Goal: Task Accomplishment & Management: Complete application form

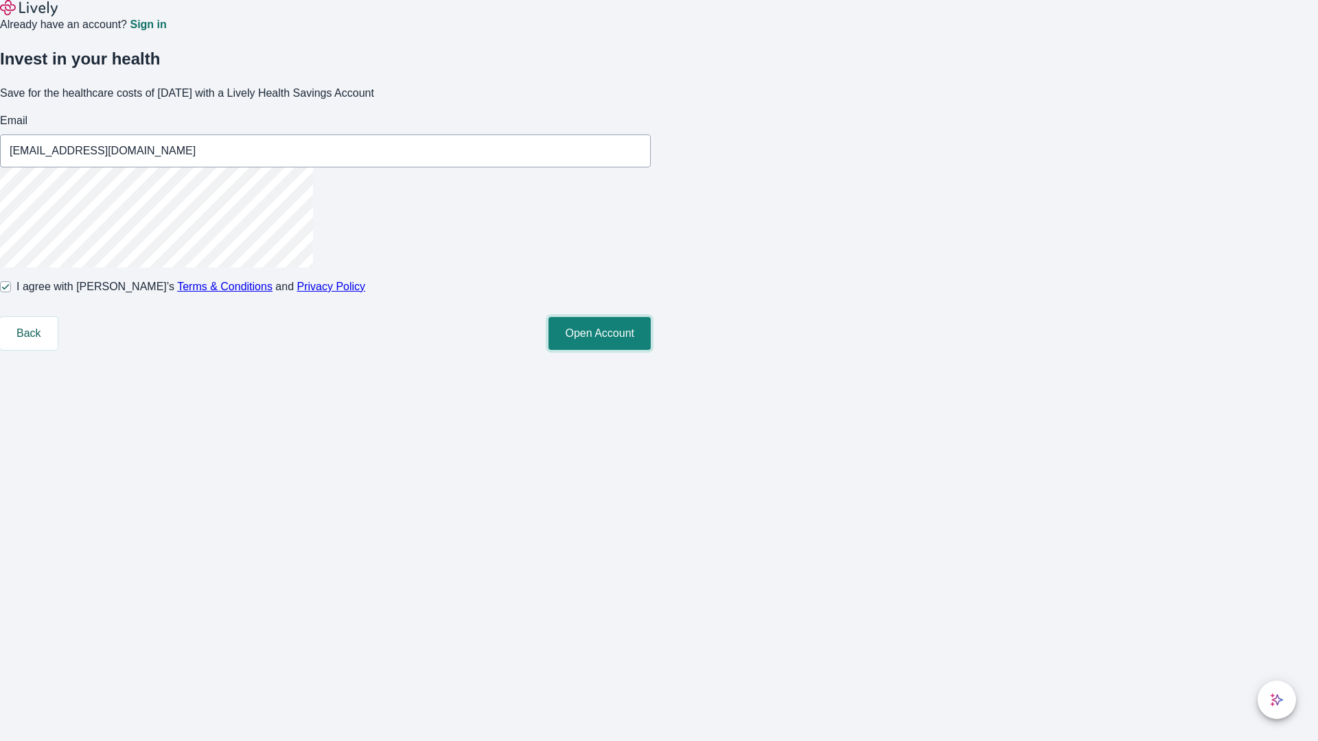
click at [651, 350] on button "Open Account" at bounding box center [599, 333] width 102 height 33
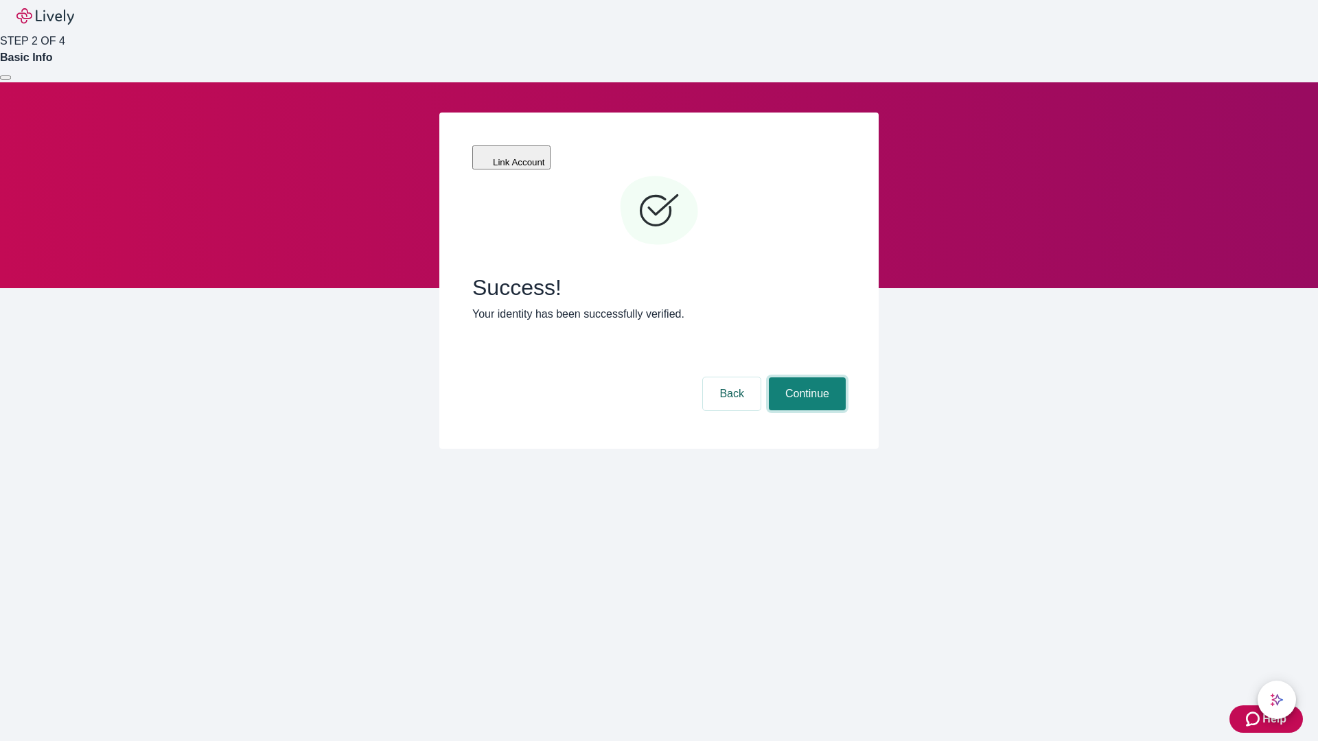
click at [805, 378] on button "Continue" at bounding box center [807, 394] width 77 height 33
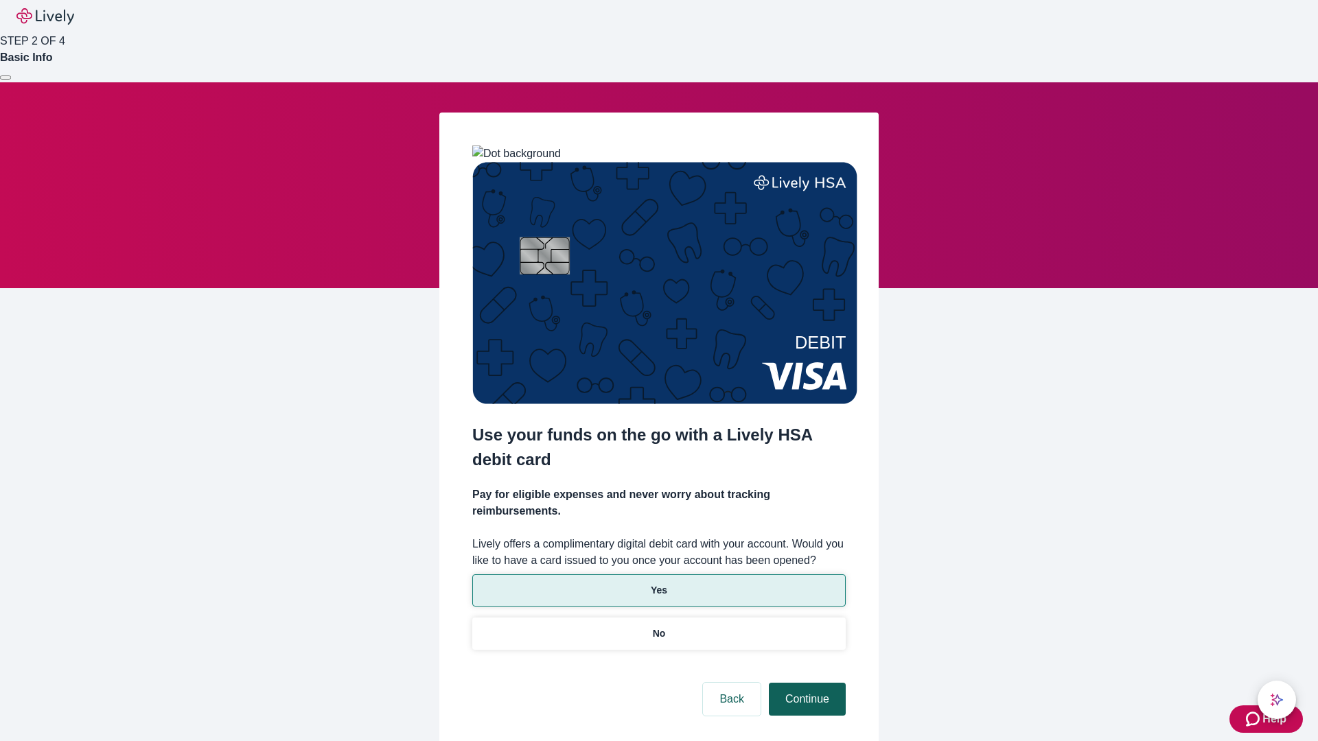
click at [658, 627] on p "No" at bounding box center [659, 634] width 13 height 14
click at [805, 683] on button "Continue" at bounding box center [807, 699] width 77 height 33
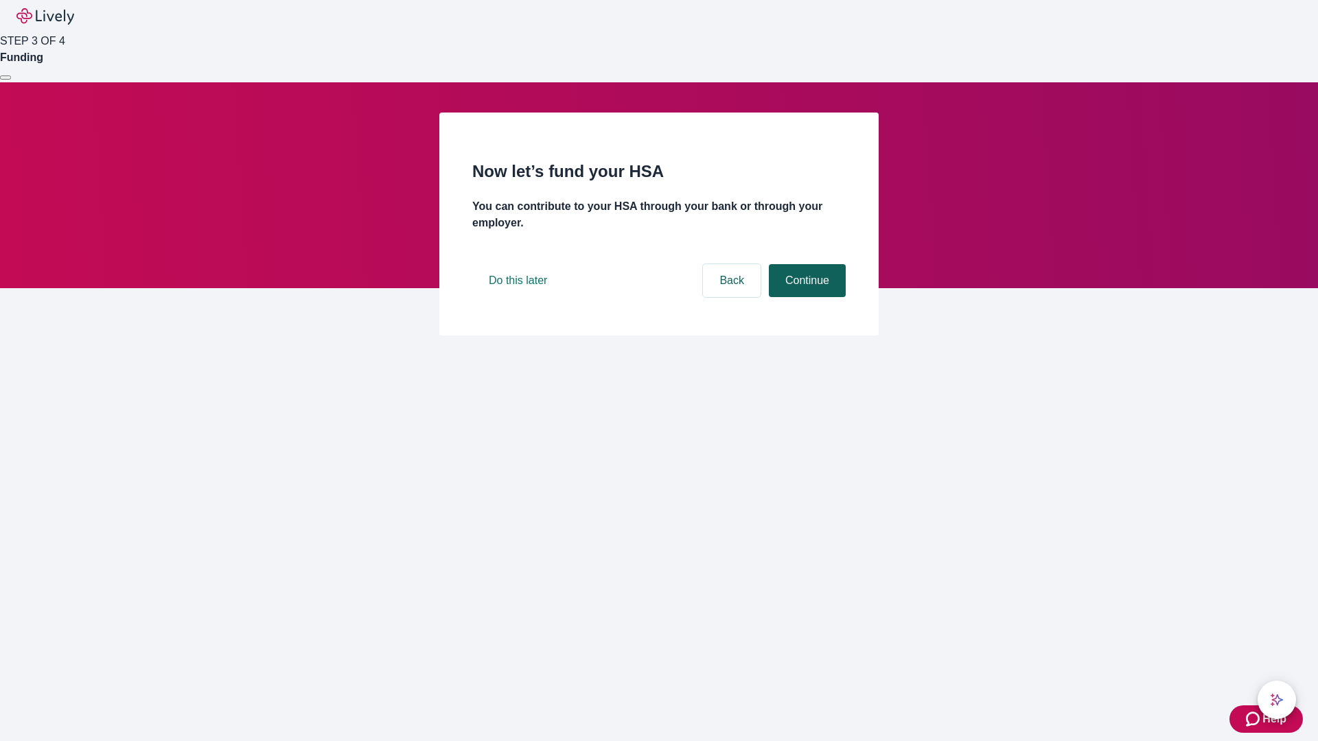
click at [805, 297] on button "Continue" at bounding box center [807, 280] width 77 height 33
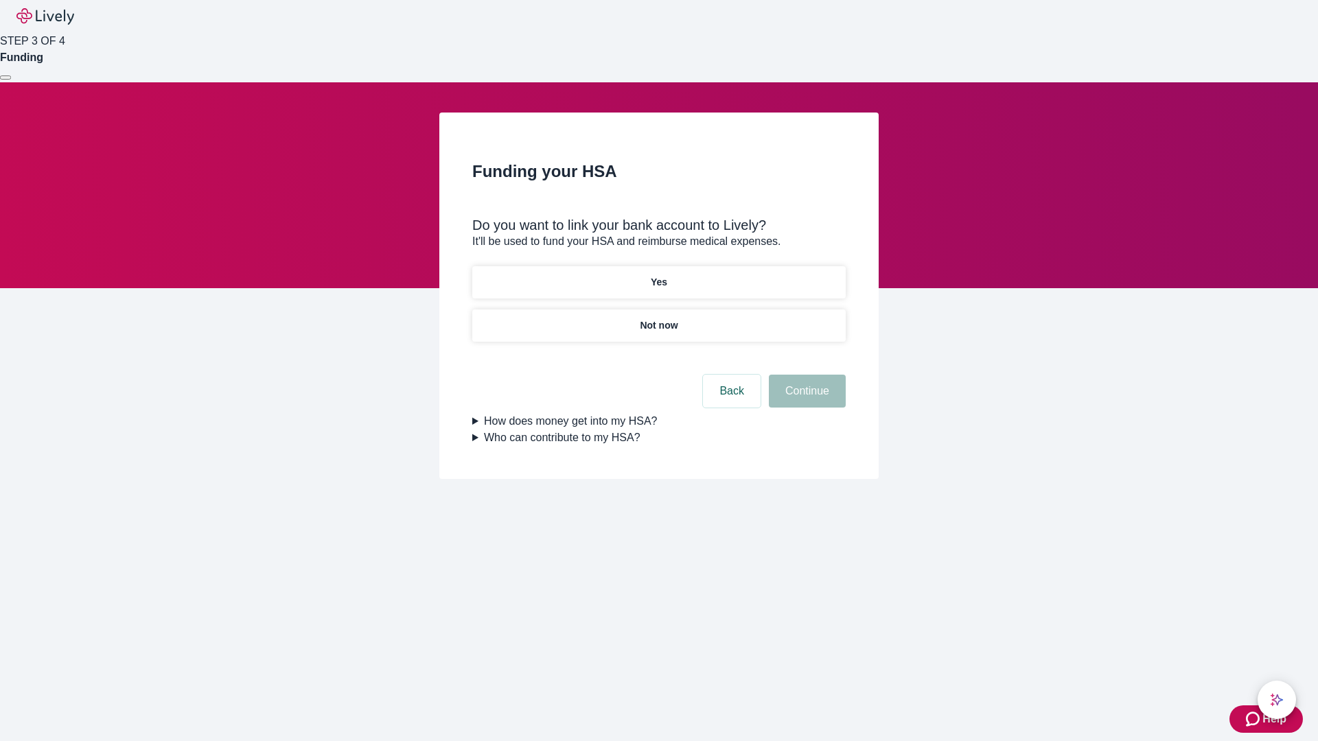
click at [658, 275] on p "Yes" at bounding box center [659, 282] width 16 height 14
click at [805, 375] on button "Continue" at bounding box center [807, 391] width 77 height 33
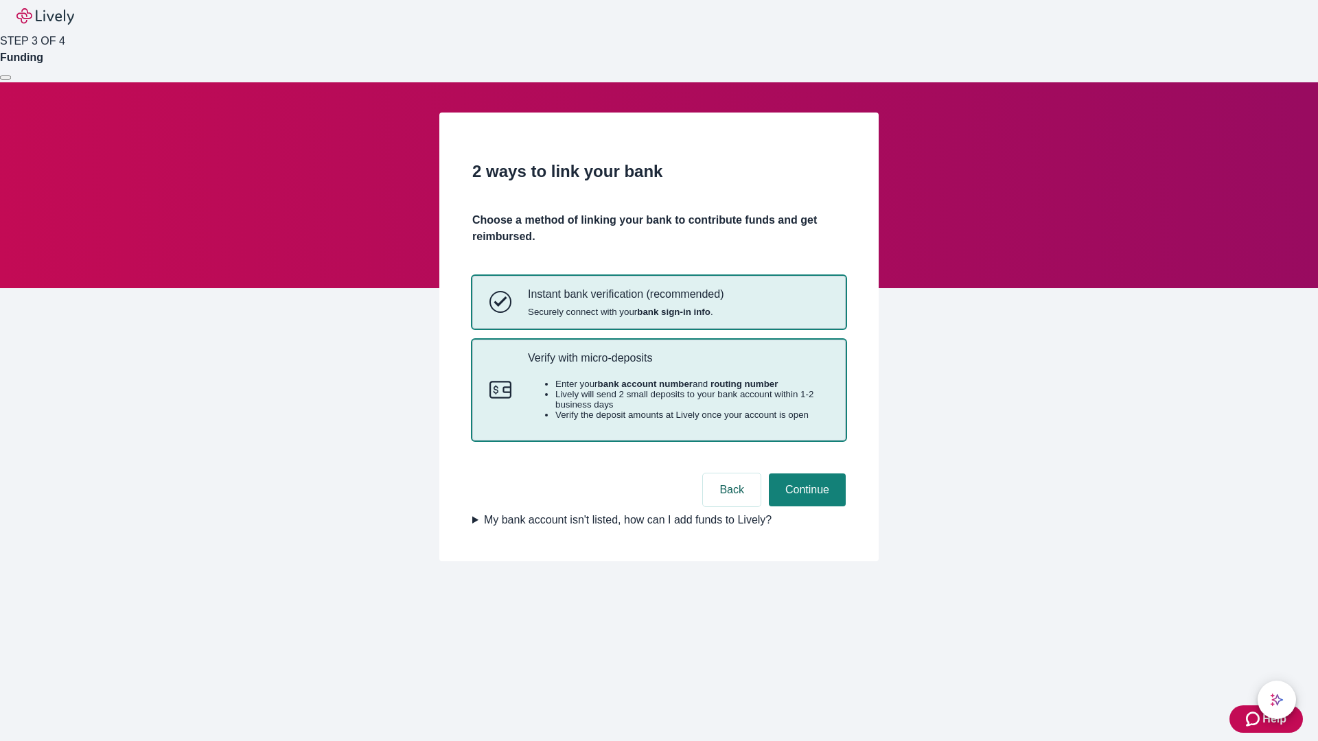
click at [677, 364] on p "Verify with micro-deposits" at bounding box center [678, 357] width 301 height 13
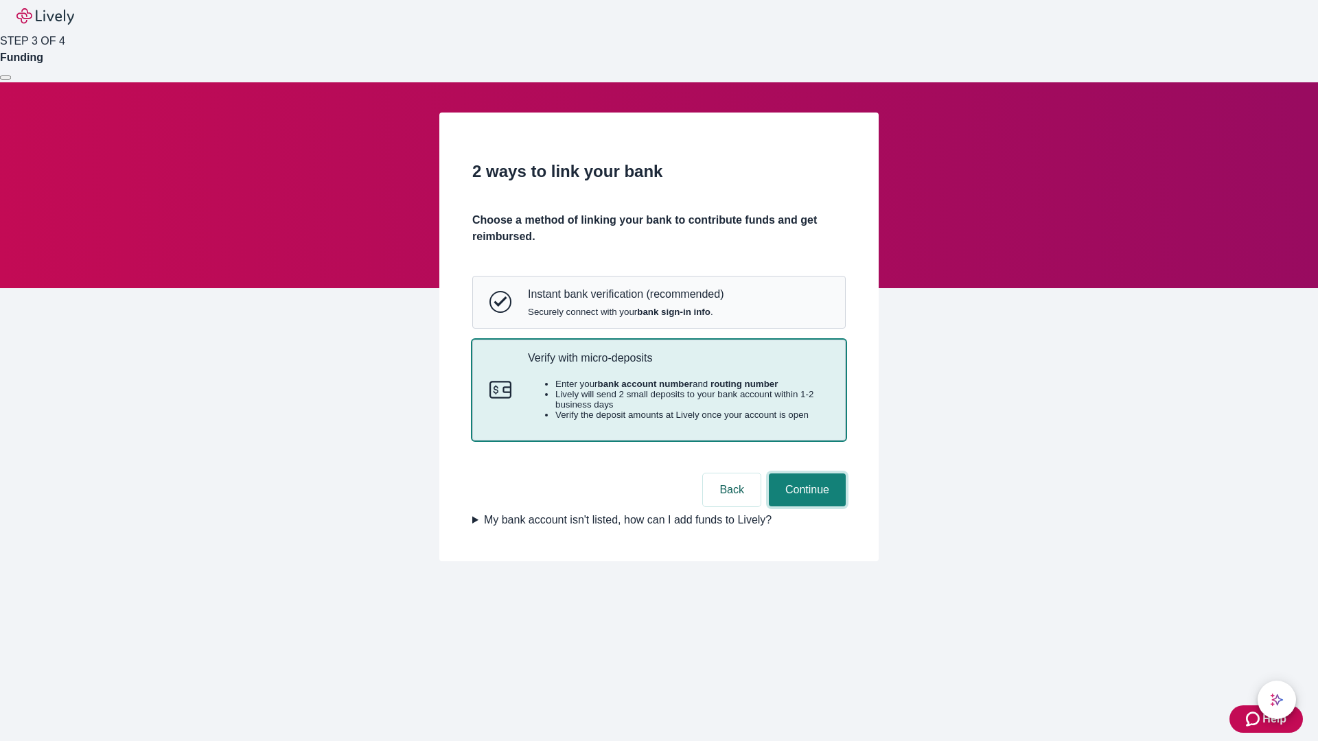
click at [805, 507] on button "Continue" at bounding box center [807, 490] width 77 height 33
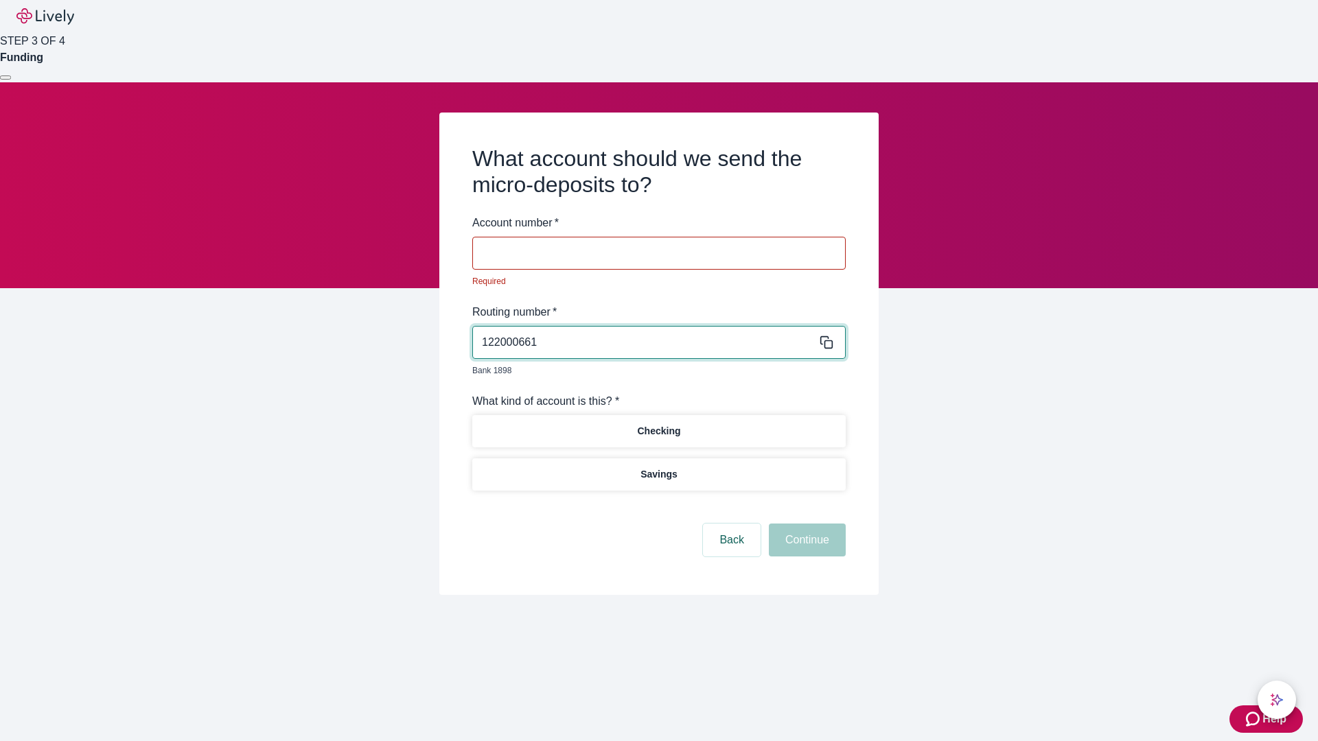
type input "122000661"
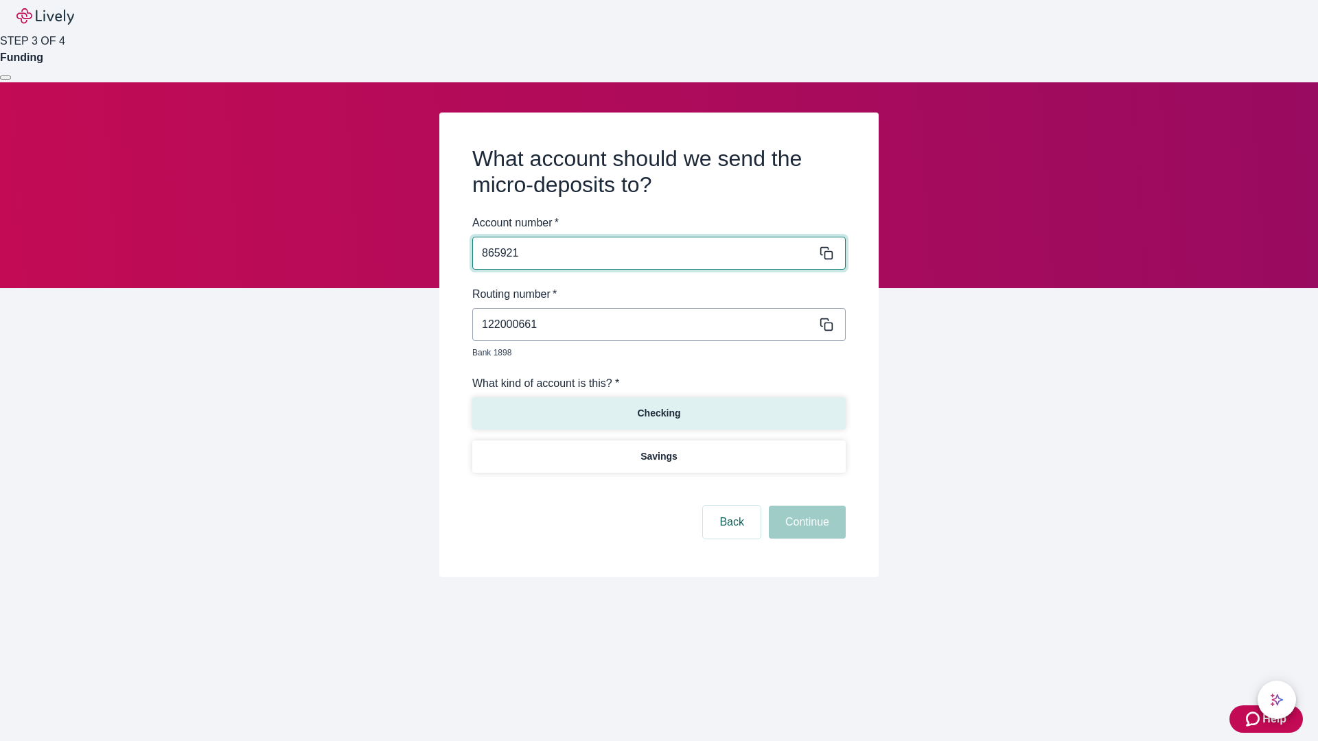
type input "865921"
click at [658, 406] on p "Checking" at bounding box center [658, 413] width 43 height 14
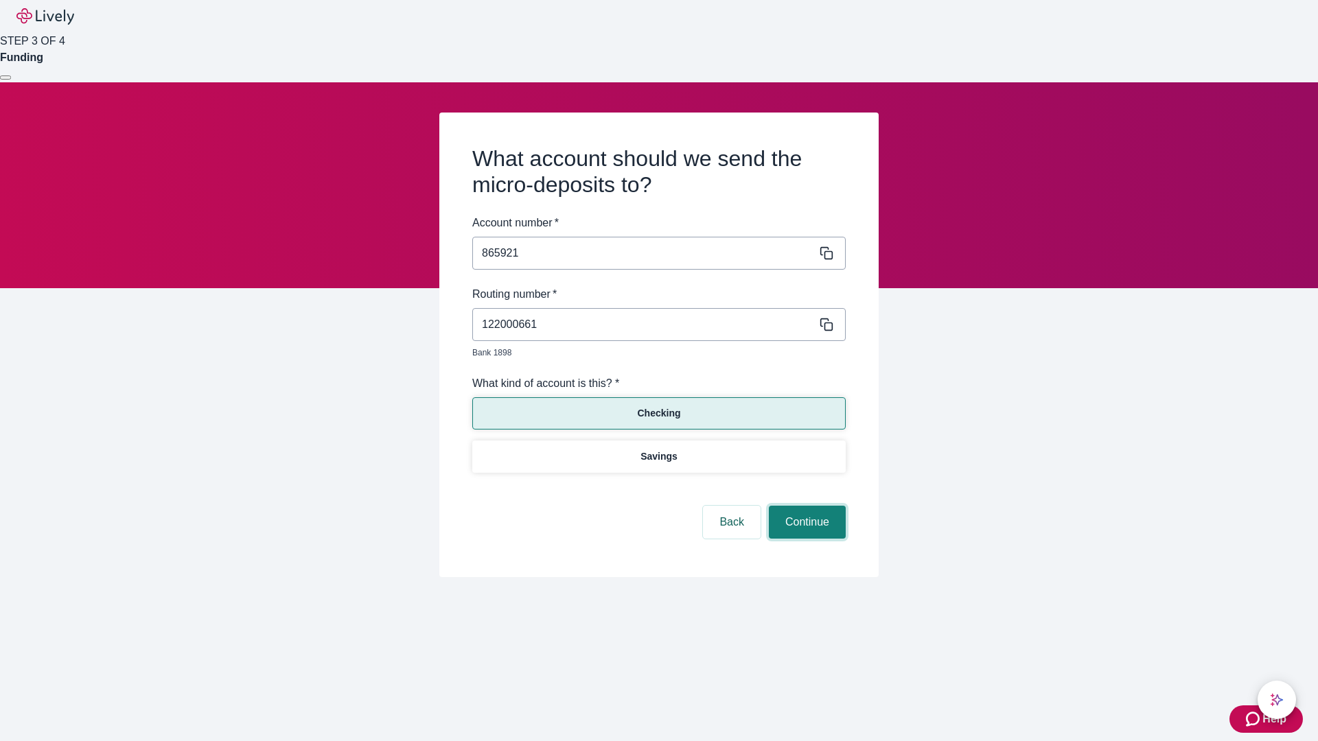
click at [805, 507] on button "Continue" at bounding box center [807, 522] width 77 height 33
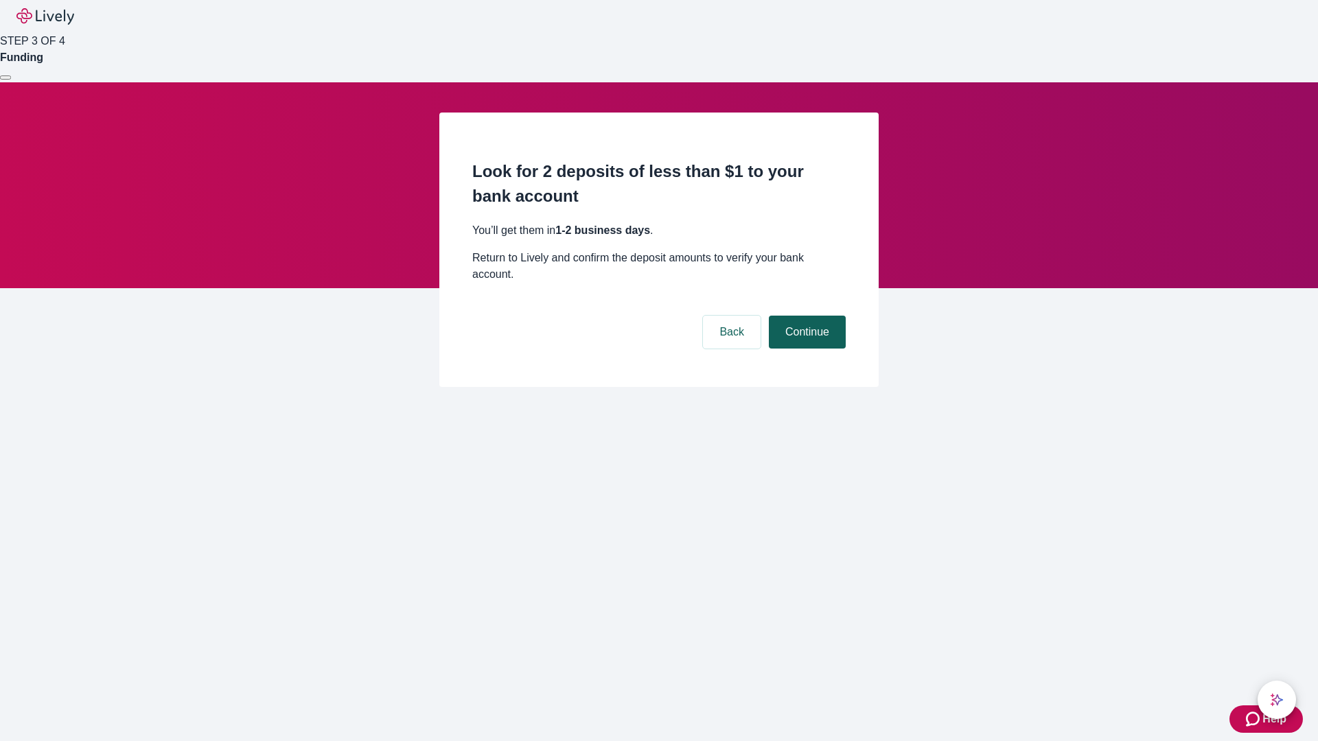
click at [805, 316] on button "Continue" at bounding box center [807, 332] width 77 height 33
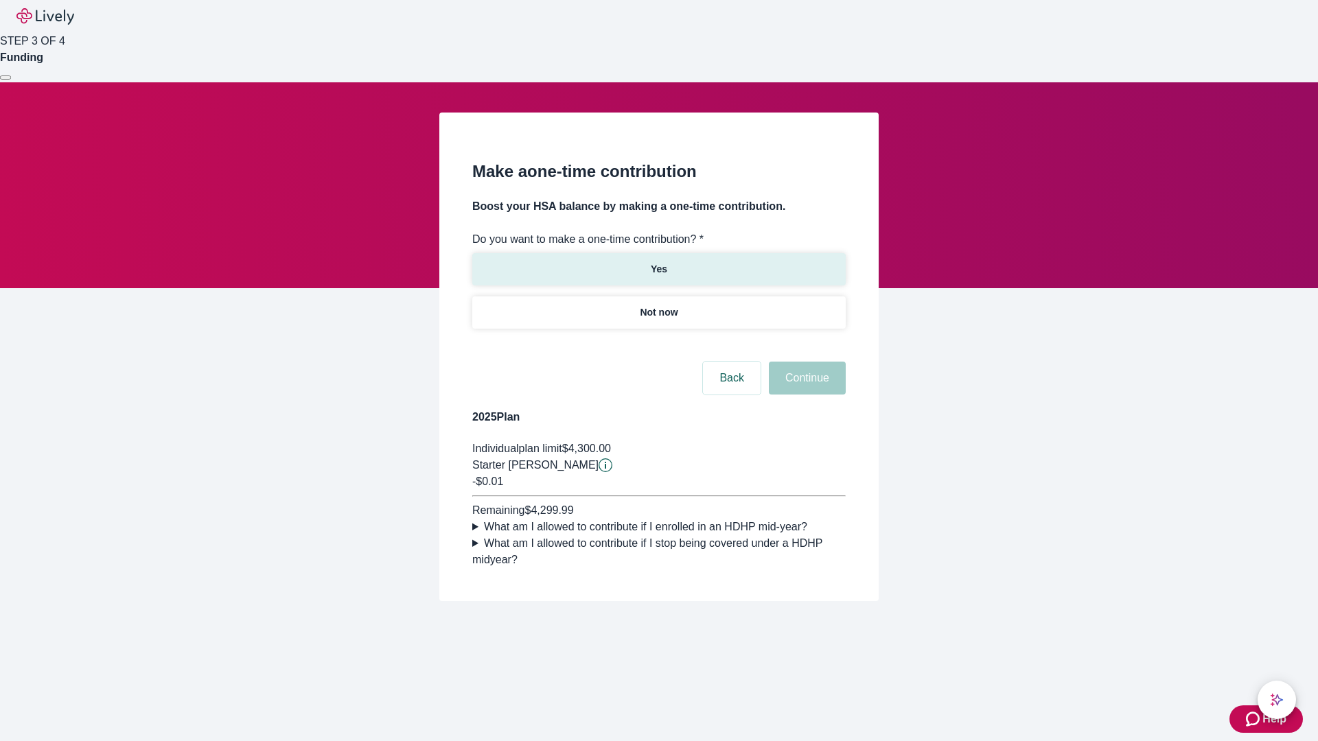
click at [658, 262] on p "Yes" at bounding box center [659, 269] width 16 height 14
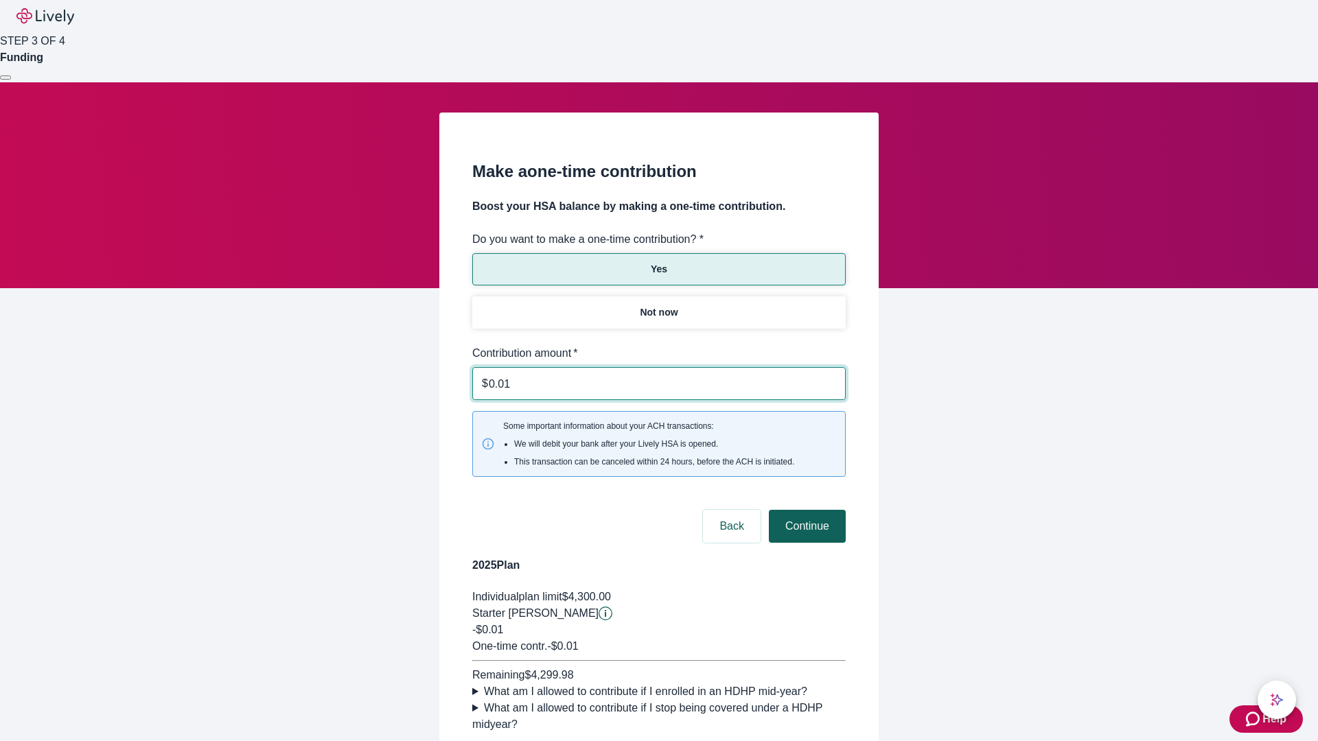
type input "0.01"
click at [805, 510] on button "Continue" at bounding box center [807, 526] width 77 height 33
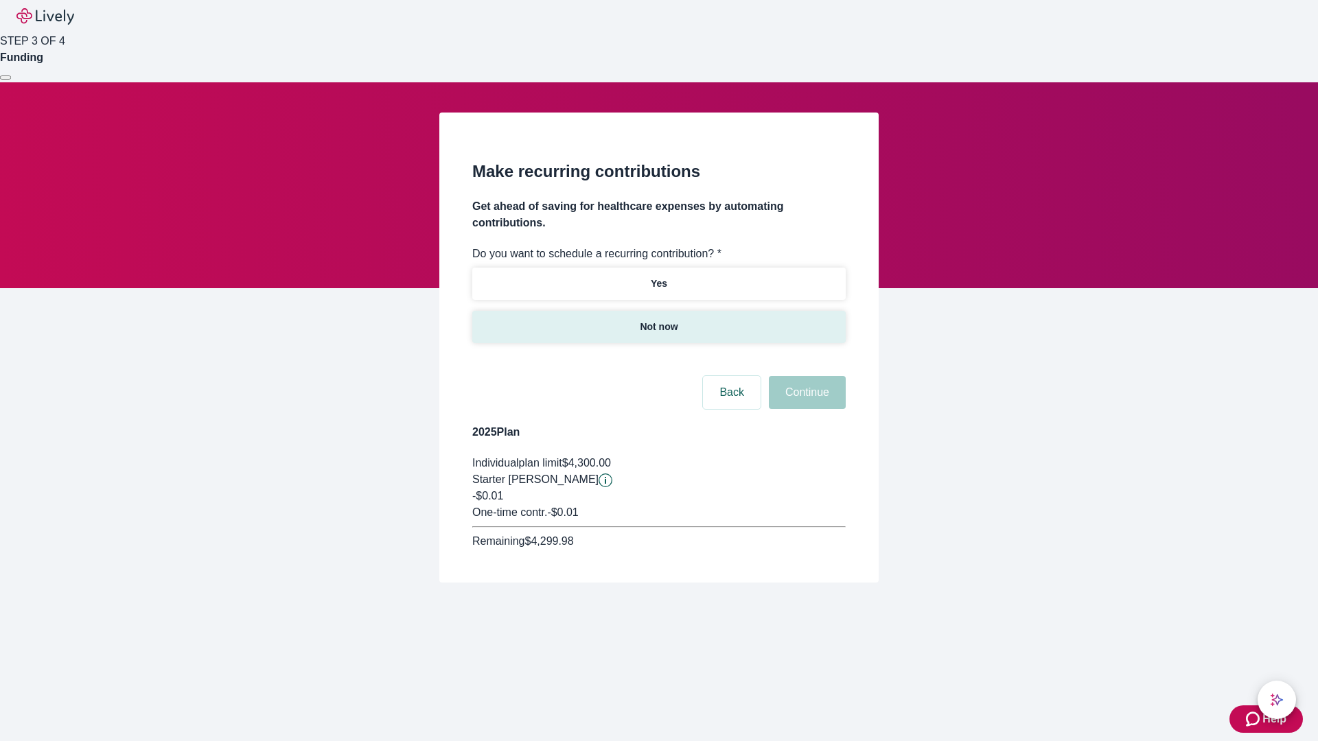
click at [658, 320] on p "Not now" at bounding box center [659, 327] width 38 height 14
click at [805, 376] on button "Continue" at bounding box center [807, 392] width 77 height 33
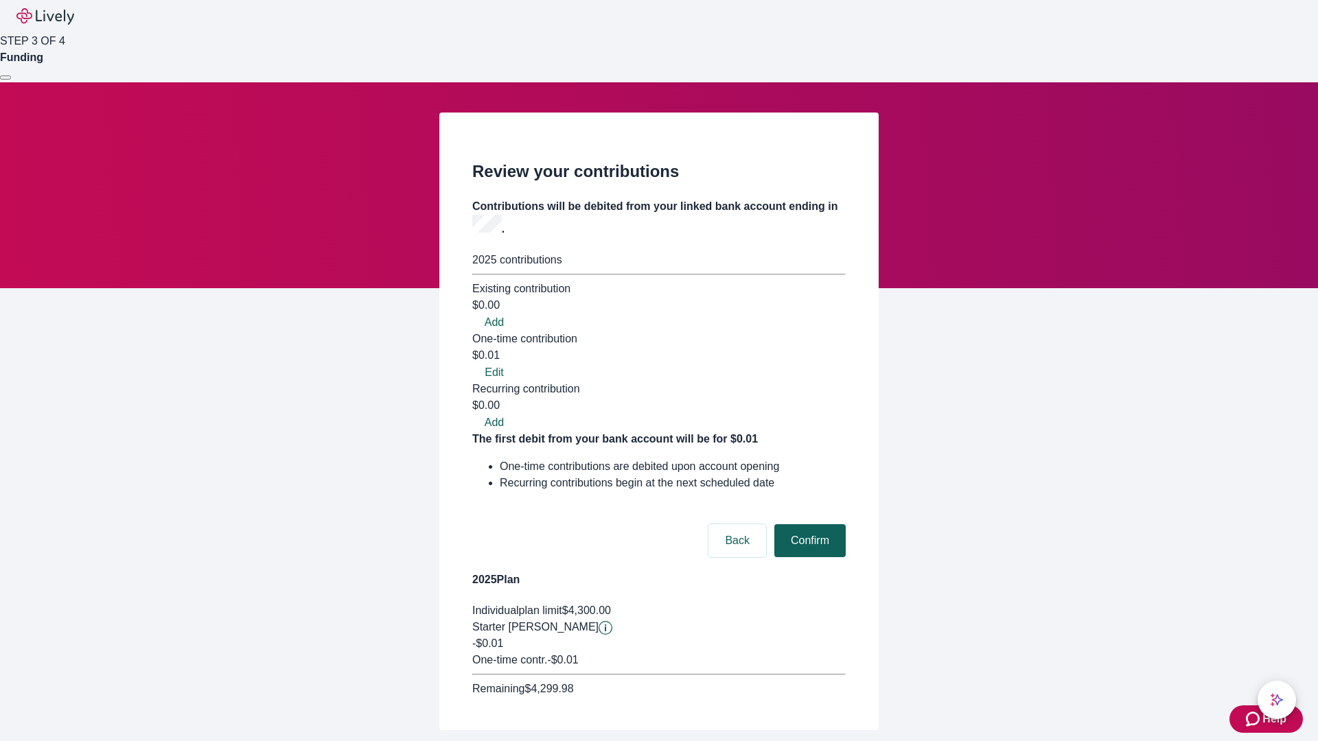
click at [808, 524] on button "Confirm" at bounding box center [809, 540] width 71 height 33
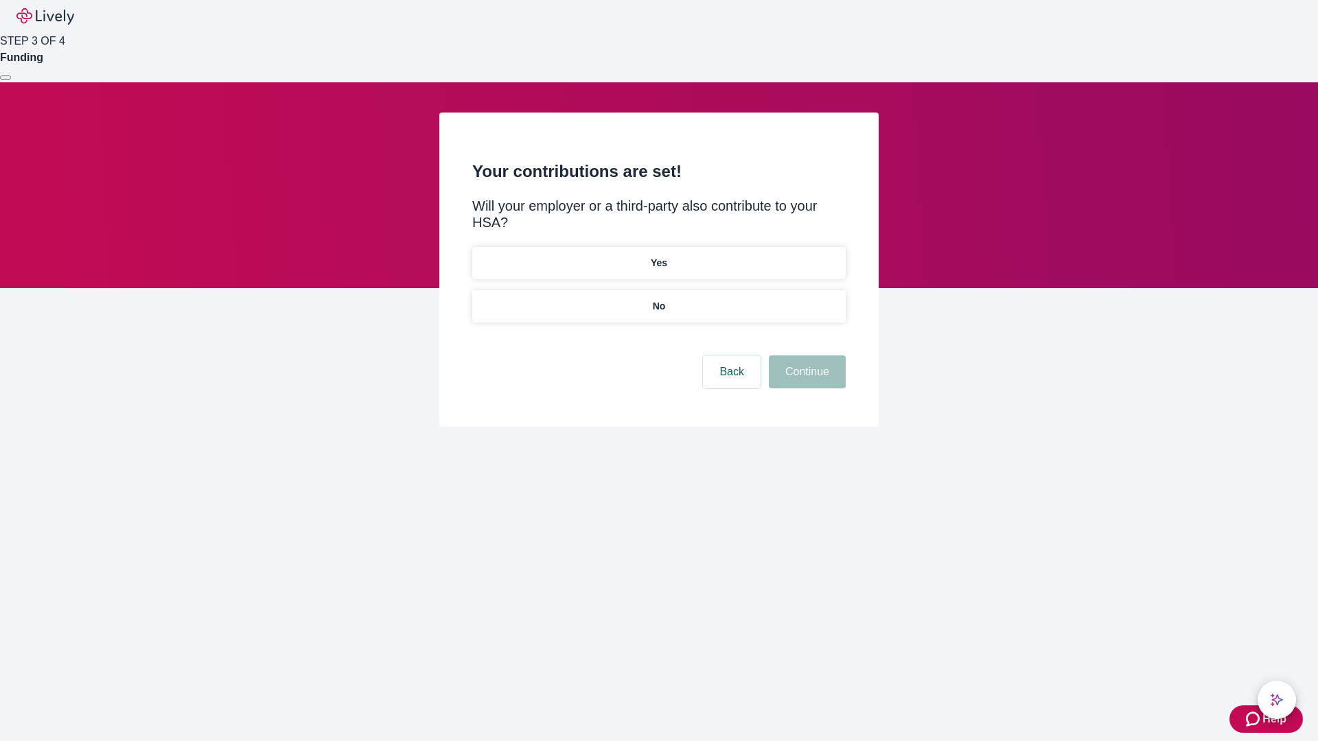
click at [658, 299] on p "No" at bounding box center [659, 306] width 13 height 14
click at [805, 356] on button "Continue" at bounding box center [807, 372] width 77 height 33
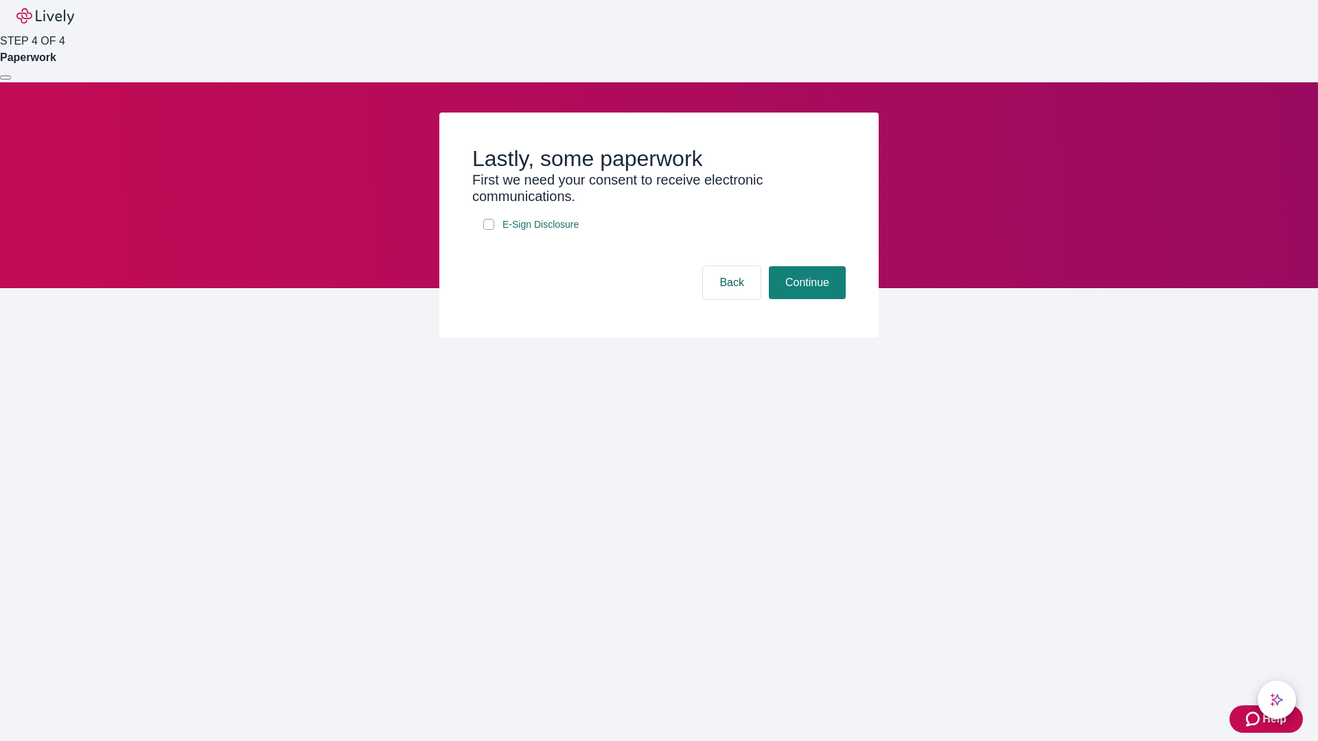
click at [489, 230] on input "E-Sign Disclosure" at bounding box center [488, 224] width 11 height 11
checkbox input "true"
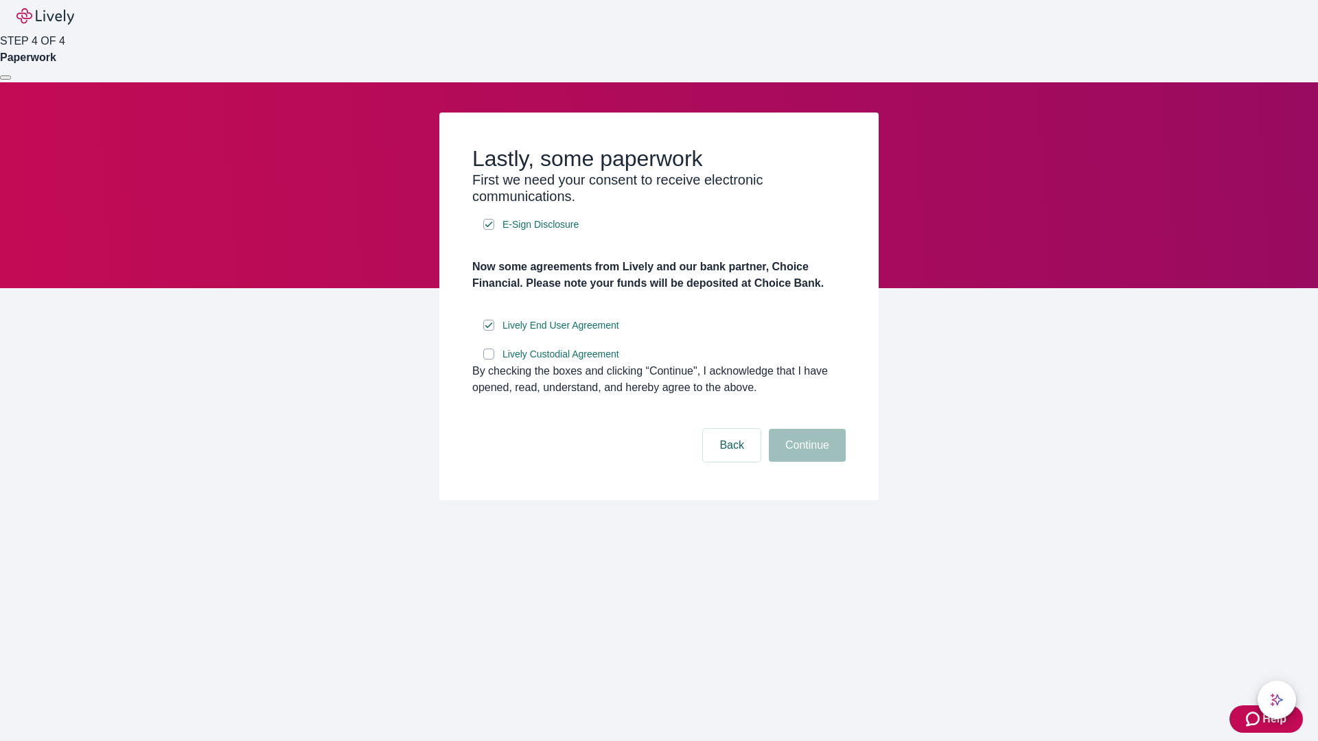
click at [489, 360] on input "Lively Custodial Agreement" at bounding box center [488, 354] width 11 height 11
checkbox input "true"
click at [805, 462] on button "Continue" at bounding box center [807, 445] width 77 height 33
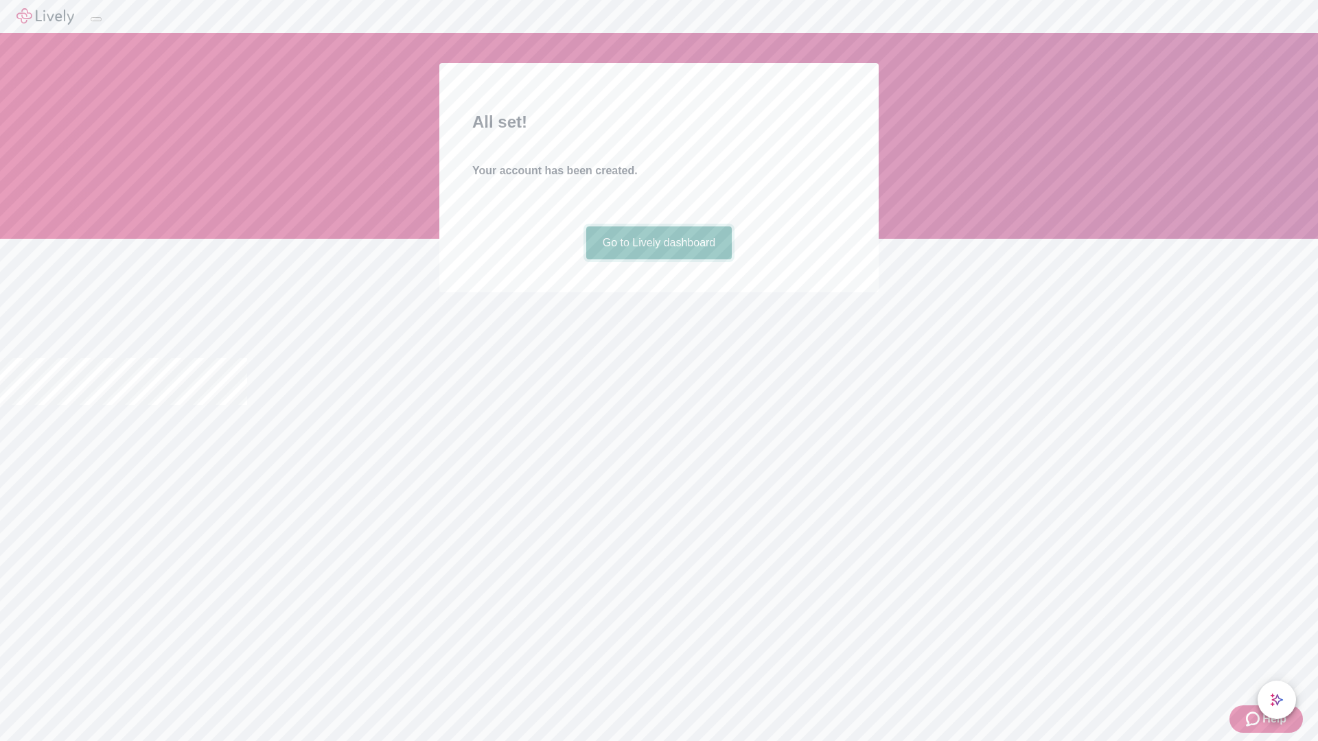
click at [658, 259] on link "Go to Lively dashboard" at bounding box center [659, 243] width 146 height 33
